Goal: Navigation & Orientation: Find specific page/section

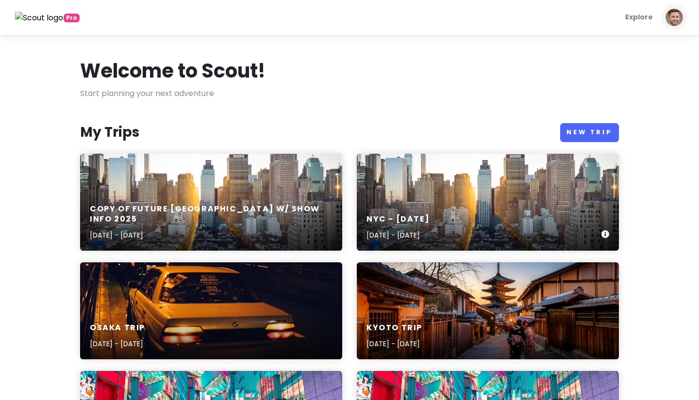
click at [414, 194] on div "[GEOGRAPHIC_DATA] - November [DATE], 2025 - [DATE]" at bounding box center [488, 202] width 262 height 97
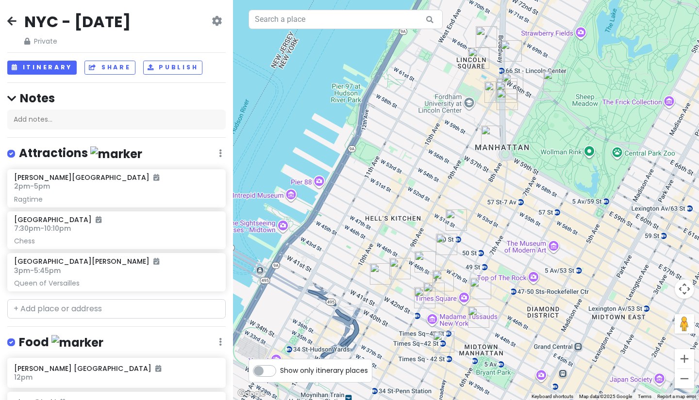
click at [34, 57] on div "[GEOGRAPHIC_DATA] - [DATE] Private Change Dates Make a Copy Delete Trip Give Fe…" at bounding box center [116, 200] width 233 height 400
click at [32, 64] on button "Itinerary" at bounding box center [41, 68] width 69 height 14
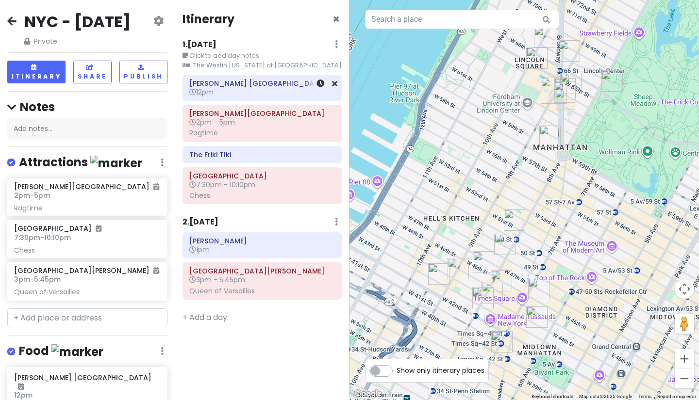
click at [217, 98] on div "[PERSON_NAME][GEOGRAPHIC_DATA] 12pm" at bounding box center [262, 87] width 158 height 25
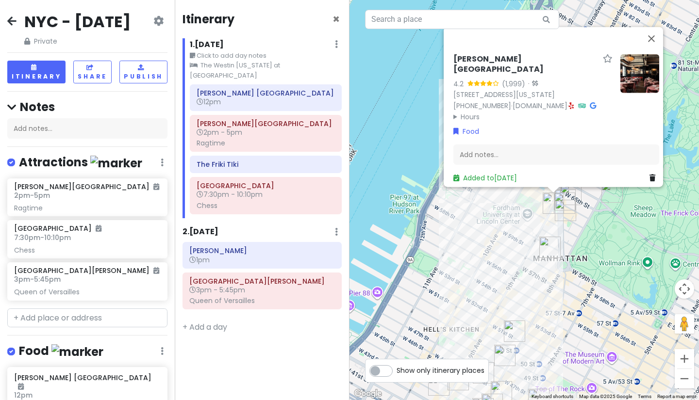
click at [468, 241] on div "[PERSON_NAME][GEOGRAPHIC_DATA] 4.2 (1,999) · [STREET_ADDRESS][US_STATE] [PHONE_…" at bounding box center [523, 200] width 349 height 400
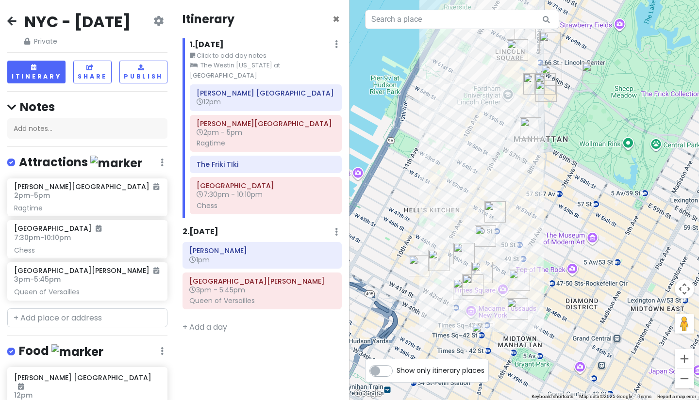
drag, startPoint x: 468, startPoint y: 241, endPoint x: 448, endPoint y: 120, distance: 122.9
click at [448, 120] on div at bounding box center [523, 200] width 349 height 400
click at [13, 21] on icon at bounding box center [11, 21] width 9 height 8
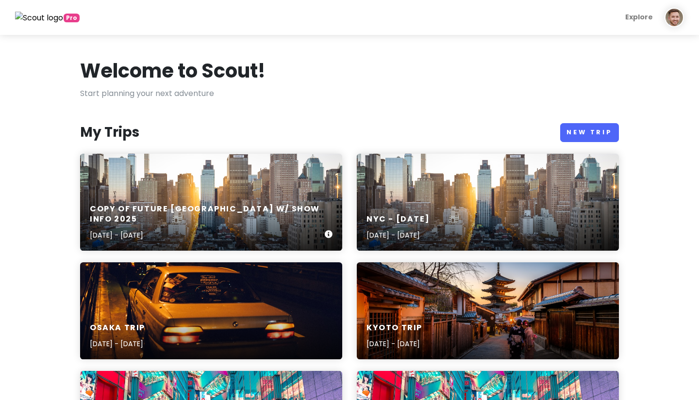
click at [135, 187] on div "Copy of Future [GEOGRAPHIC_DATA] w/ Show Info [DATE], 2025 - [DATE]" at bounding box center [211, 202] width 262 height 97
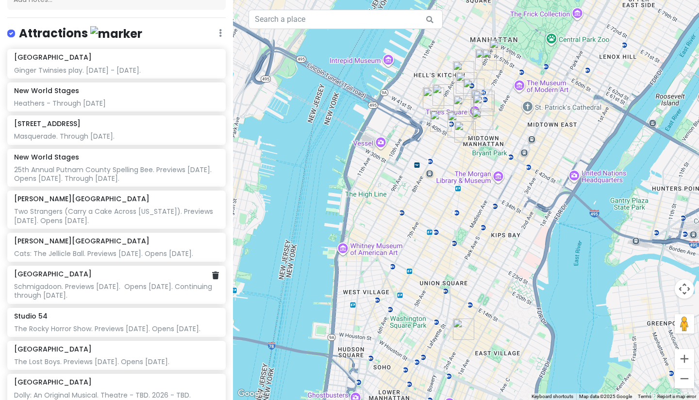
scroll to position [163, 0]
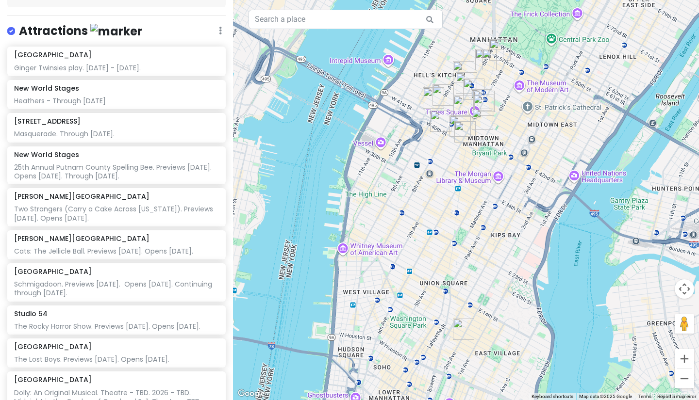
click at [445, 154] on div at bounding box center [466, 200] width 466 height 400
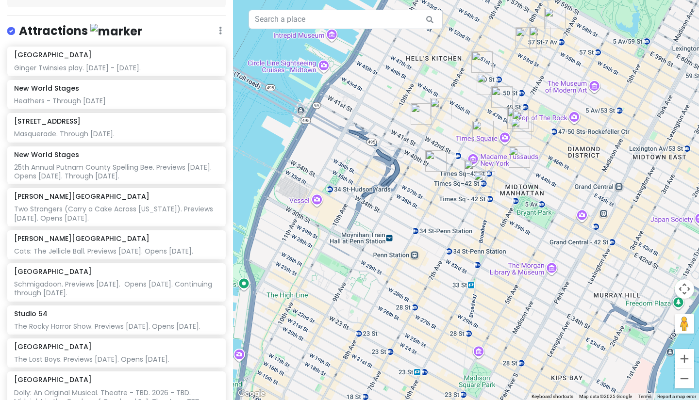
drag, startPoint x: 465, startPoint y: 92, endPoint x: 464, endPoint y: 160, distance: 67.5
click at [464, 160] on div at bounding box center [466, 200] width 466 height 400
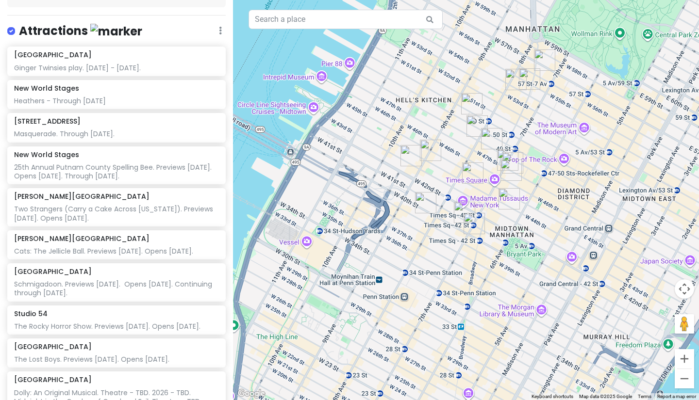
drag, startPoint x: 365, startPoint y: 135, endPoint x: 352, endPoint y: 186, distance: 52.7
click at [352, 186] on div at bounding box center [466, 200] width 466 height 400
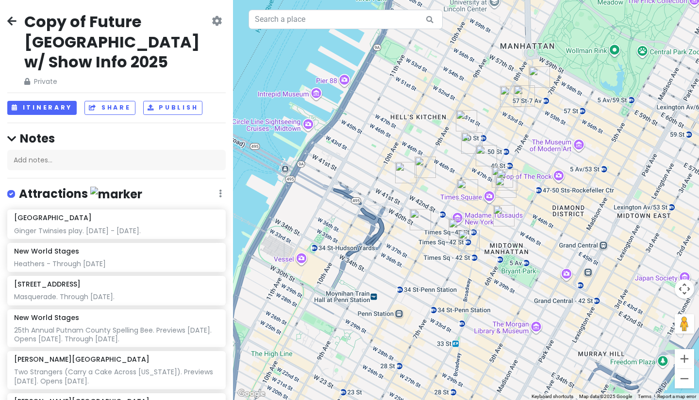
scroll to position [0, 0]
click at [15, 17] on icon at bounding box center [11, 21] width 9 height 8
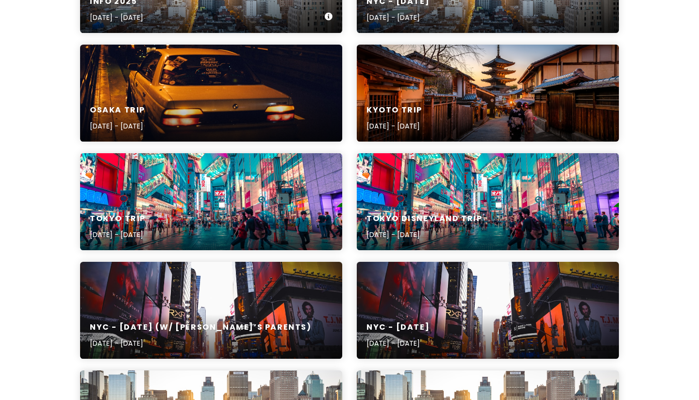
scroll to position [238, 0]
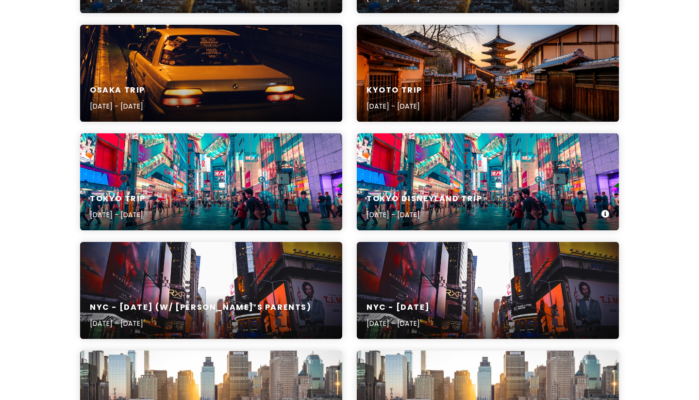
click at [470, 179] on div "Tokyo Disneyland Trip [DATE] - [DATE]" at bounding box center [488, 181] width 262 height 97
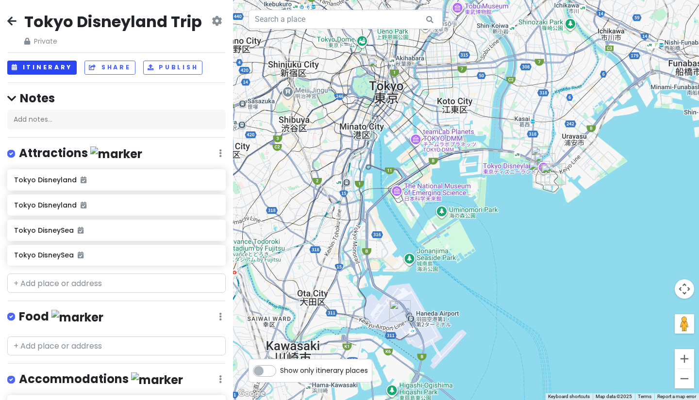
click at [57, 68] on button "Itinerary" at bounding box center [41, 68] width 69 height 14
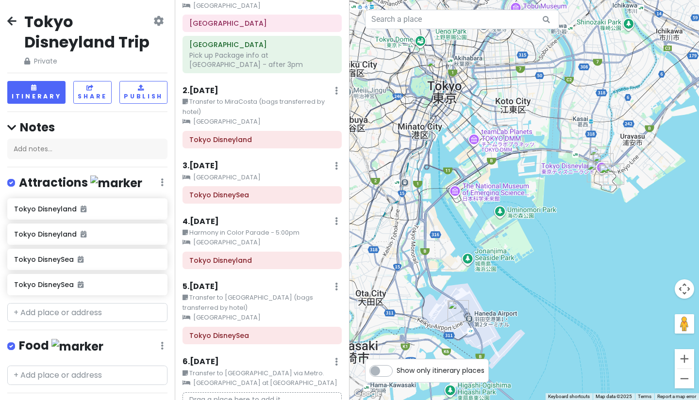
scroll to position [100, 0]
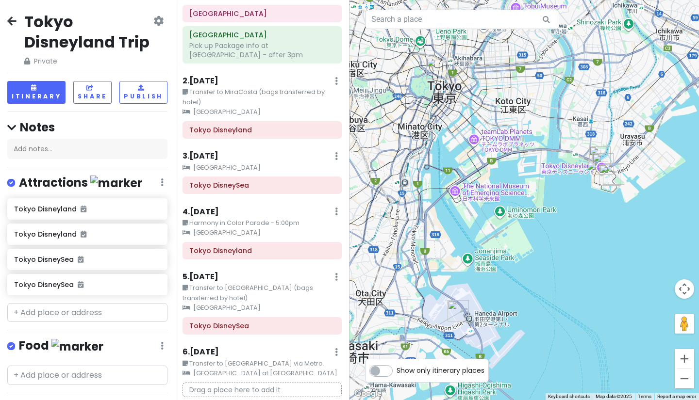
click at [15, 21] on icon at bounding box center [11, 21] width 9 height 8
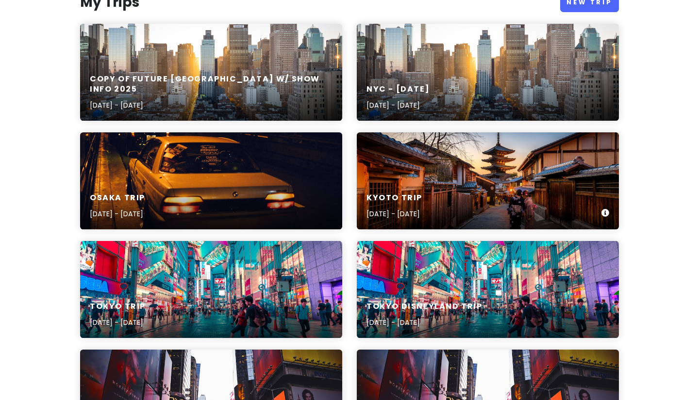
scroll to position [131, 0]
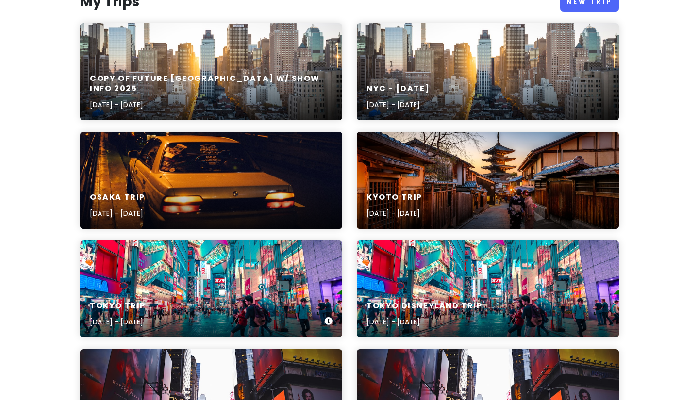
click at [207, 278] on div "Tokyo Trip [DATE] - [DATE]" at bounding box center [211, 289] width 262 height 97
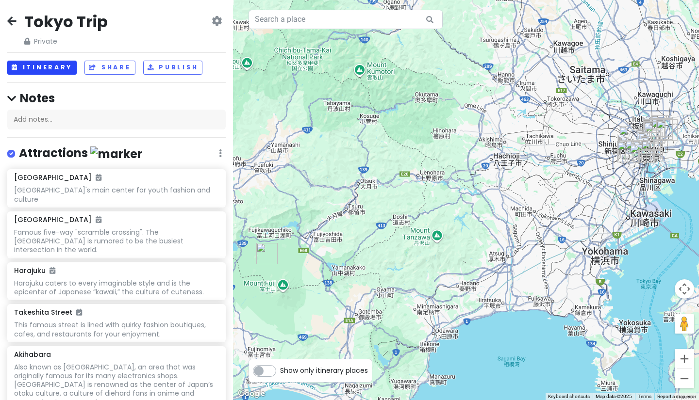
click at [45, 70] on button "Itinerary" at bounding box center [41, 68] width 69 height 14
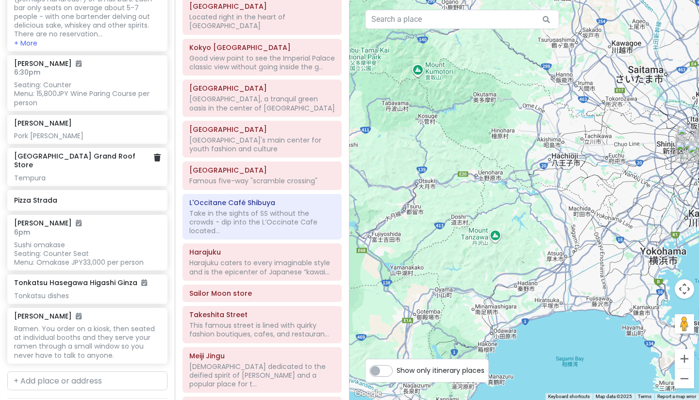
scroll to position [1810, 0]
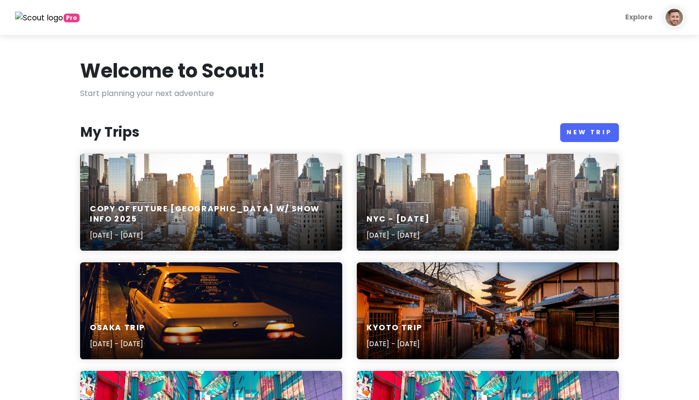
scroll to position [131, 0]
